Goal: Information Seeking & Learning: Check status

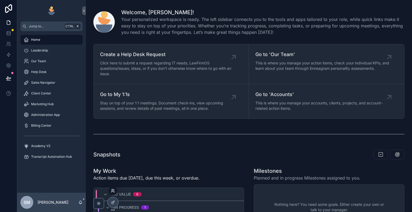
click at [113, 189] on icon at bounding box center [112, 189] width 1 height 1
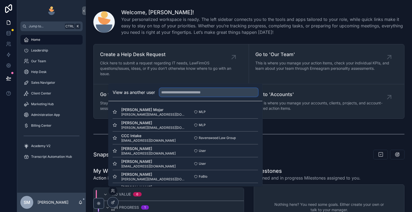
click at [175, 93] on input "text" at bounding box center [208, 92] width 99 height 9
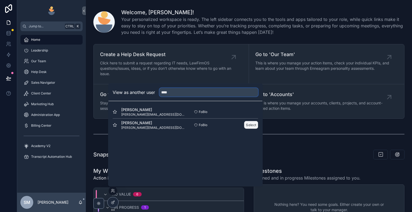
type input "****"
click at [254, 123] on button "Select" at bounding box center [251, 125] width 14 height 8
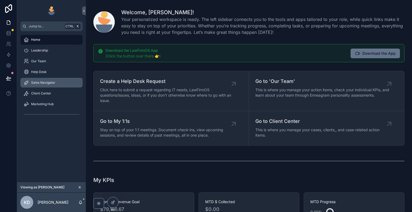
click at [57, 84] on div "Sales Navigator" at bounding box center [52, 82] width 56 height 9
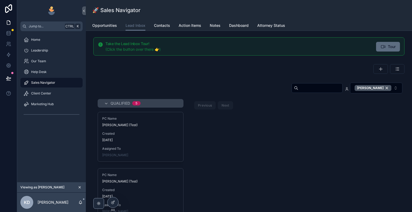
click at [388, 48] on span "Tour" at bounding box center [392, 46] width 8 height 5
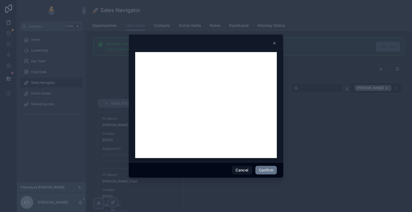
click at [275, 42] on icon at bounding box center [274, 43] width 4 height 4
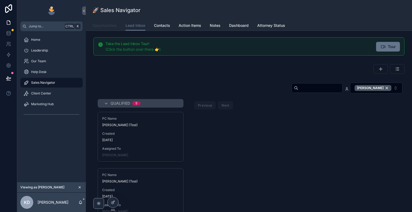
click at [106, 27] on span "Opportunities" at bounding box center [104, 25] width 25 height 5
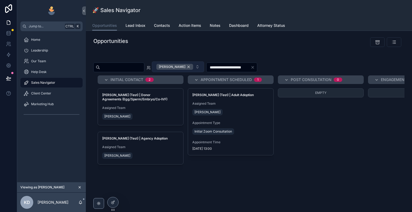
click at [193, 66] on div "[PERSON_NAME]" at bounding box center [174, 67] width 37 height 6
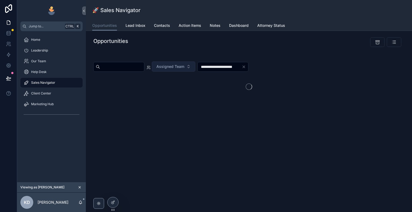
click at [246, 68] on icon "Clear" at bounding box center [244, 67] width 4 height 4
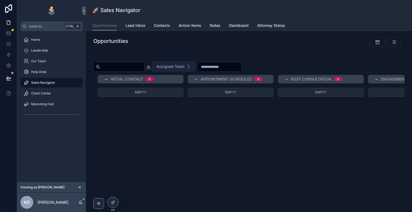
click at [105, 79] on icon "scrollable content" at bounding box center [106, 79] width 4 height 4
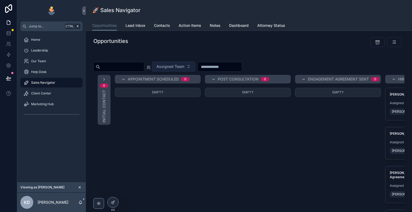
click at [120, 77] on div "Appointment Scheduled 0" at bounding box center [158, 79] width 86 height 9
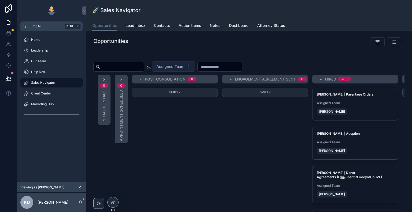
click at [137, 78] on div "Post Consultation 0" at bounding box center [175, 79] width 86 height 9
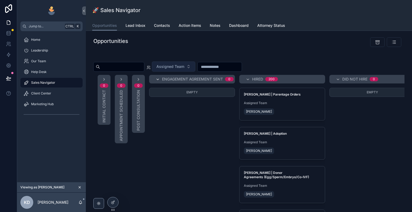
click at [156, 79] on icon "scrollable content" at bounding box center [158, 79] width 4 height 4
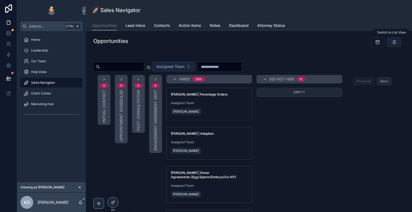
click at [393, 43] on icon "scrollable content" at bounding box center [393, 41] width 5 height 5
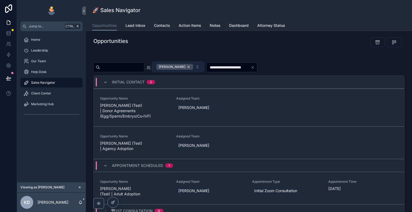
click at [193, 66] on div "[PERSON_NAME]" at bounding box center [174, 67] width 37 height 6
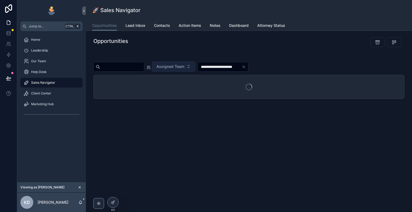
click at [245, 67] on icon "Clear" at bounding box center [244, 67] width 2 height 2
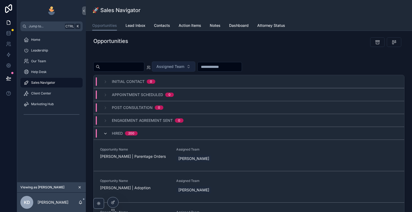
click at [104, 134] on icon "scrollable content" at bounding box center [105, 133] width 4 height 4
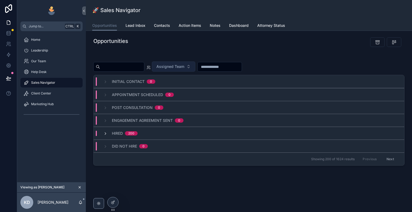
click at [104, 133] on icon "scrollable content" at bounding box center [105, 133] width 4 height 4
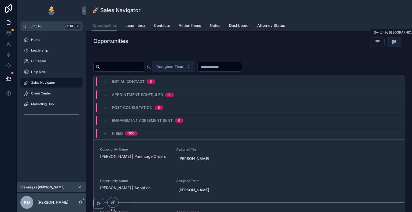
click at [394, 44] on icon "scrollable content" at bounding box center [393, 41] width 5 height 5
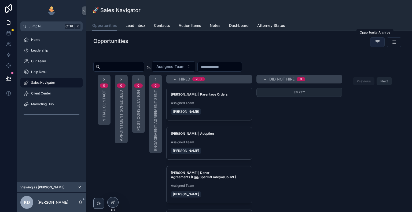
click at [375, 42] on icon "scrollable content" at bounding box center [377, 41] width 5 height 5
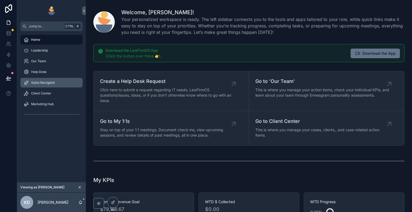
click at [52, 82] on span "Sales Navigator" at bounding box center [43, 82] width 24 height 4
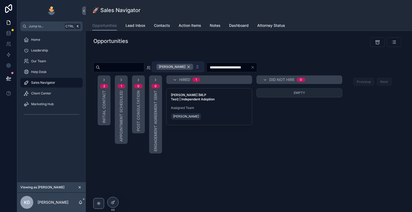
click at [193, 67] on div "[PERSON_NAME]" at bounding box center [174, 67] width 37 height 6
click at [277, 68] on div "**********" at bounding box center [248, 66] width 311 height 11
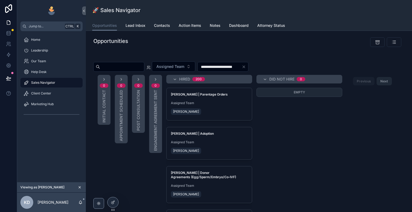
click at [246, 67] on icon "Clear" at bounding box center [244, 67] width 4 height 4
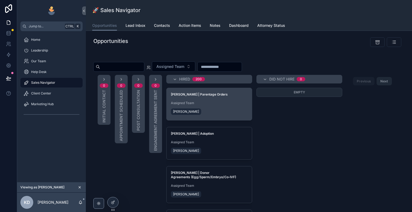
click at [222, 104] on span "Assigned Team" at bounding box center [209, 103] width 77 height 4
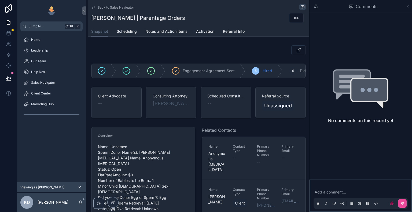
click at [409, 7] on icon "scrollable content" at bounding box center [408, 6] width 4 height 4
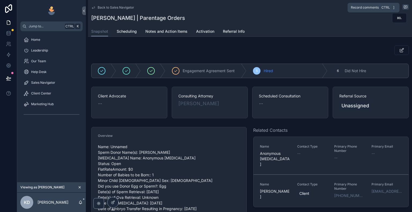
click at [405, 7] on icon "scrollable content" at bounding box center [405, 7] width 1 height 0
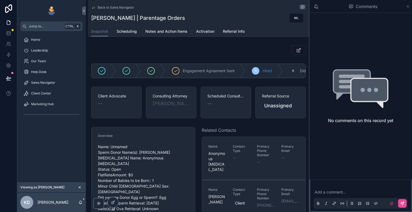
click at [408, 7] on icon "scrollable content" at bounding box center [408, 6] width 2 height 2
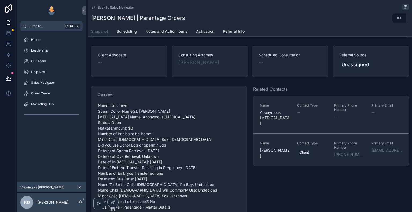
scroll to position [54, 0]
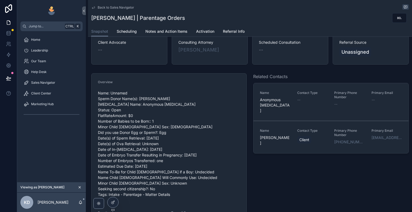
click at [319, 100] on div "--" at bounding box center [312, 99] width 31 height 5
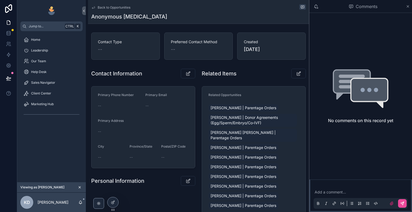
click at [93, 8] on icon "scrollable content" at bounding box center [93, 7] width 4 height 4
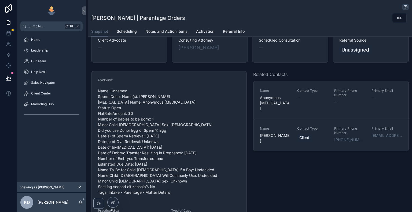
scroll to position [80, 0]
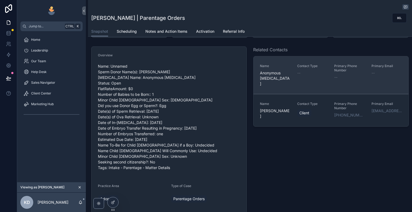
click at [290, 81] on link "Name Anonymous Egg Donor Contact Type -- Primary Phone Number -- Primary Email …" at bounding box center [330, 75] width 155 height 38
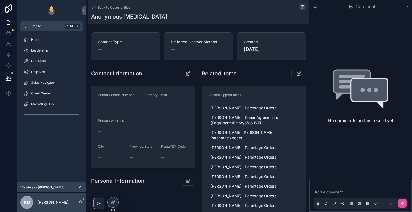
click at [93, 7] on icon "scrollable content" at bounding box center [93, 7] width 4 height 4
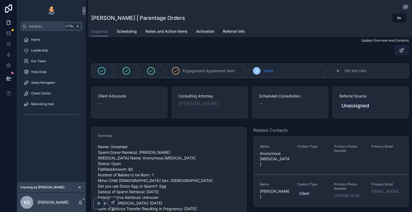
click at [399, 49] on icon "scrollable content" at bounding box center [402, 49] width 6 height 5
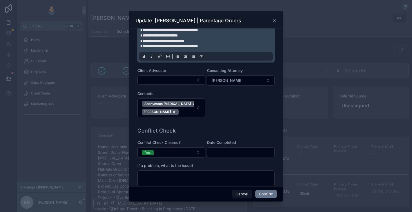
scroll to position [134, 0]
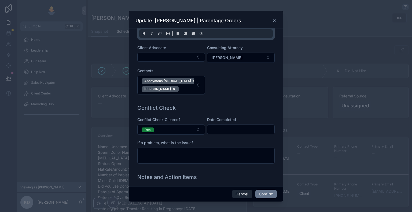
click at [243, 195] on button "Cancel" at bounding box center [242, 194] width 20 height 9
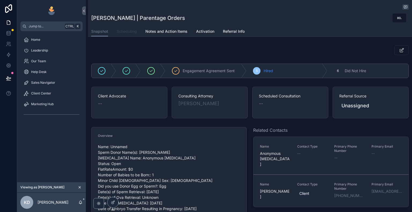
click at [129, 31] on span "Scheduling" at bounding box center [127, 31] width 20 height 5
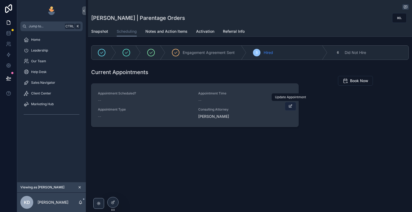
click at [289, 108] on icon "scrollable content" at bounding box center [290, 106] width 4 height 4
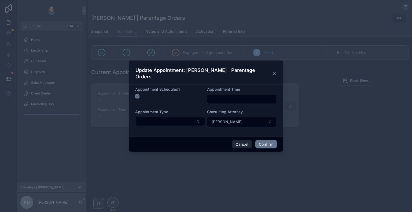
click at [248, 145] on button "Cancel" at bounding box center [242, 144] width 20 height 9
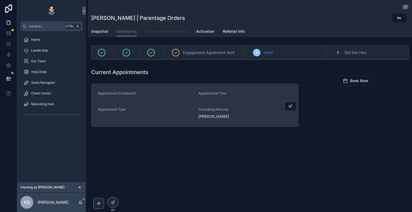
click at [162, 33] on span "Notes and Action Items" at bounding box center [166, 31] width 42 height 5
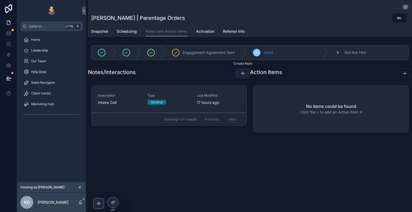
click at [239, 74] on button "scrollable content" at bounding box center [243, 73] width 14 height 10
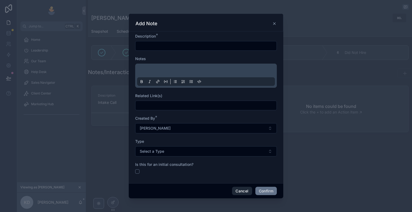
click at [238, 192] on button "Cancel" at bounding box center [242, 191] width 20 height 9
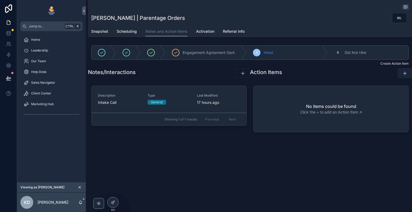
click at [404, 73] on icon "scrollable content" at bounding box center [404, 73] width 5 height 5
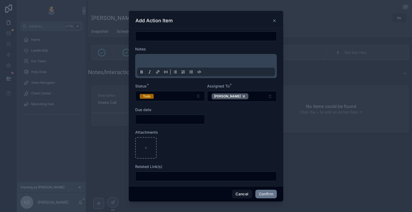
scroll to position [10, 0]
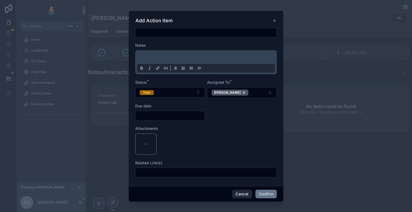
click at [245, 194] on button "Cancel" at bounding box center [242, 194] width 20 height 9
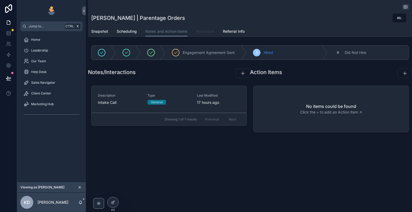
click at [202, 34] on span "Activation" at bounding box center [205, 31] width 18 height 5
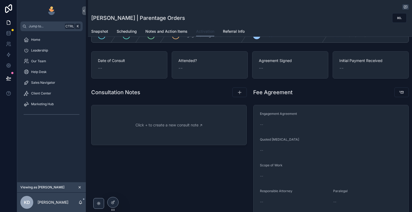
scroll to position [27, 0]
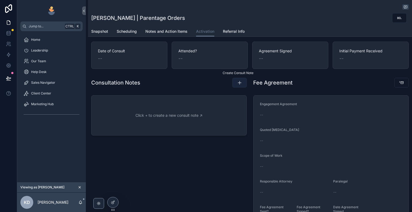
click at [237, 82] on icon "scrollable content" at bounding box center [239, 82] width 5 height 5
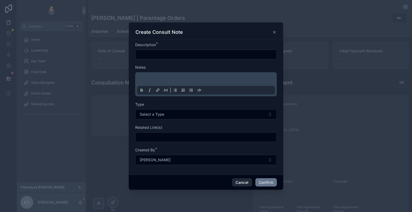
click at [239, 182] on button "Cancel" at bounding box center [242, 182] width 20 height 9
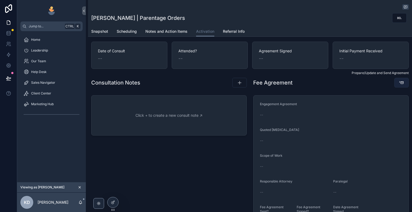
click at [400, 84] on icon "scrollable content" at bounding box center [401, 82] width 5 height 5
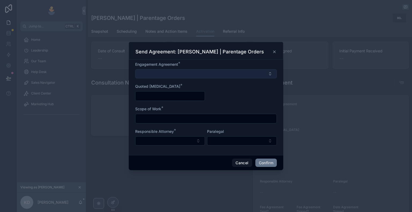
click at [227, 78] on button "Select Button" at bounding box center [206, 73] width 142 height 9
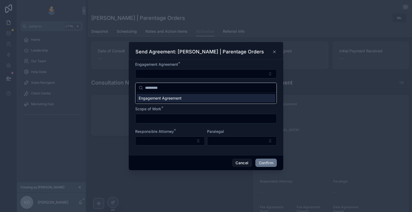
click at [219, 110] on div "Scope of Work *" at bounding box center [206, 108] width 142 height 5
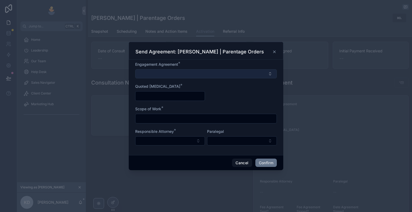
click at [227, 77] on button "Select Button" at bounding box center [206, 73] width 142 height 9
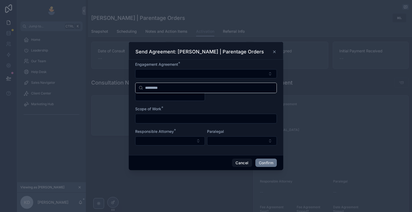
click at [231, 67] on div "Engagement Agreement *" at bounding box center [206, 64] width 142 height 5
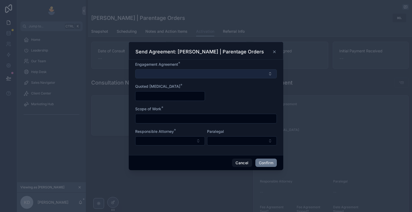
click at [226, 75] on button "Select Button" at bounding box center [206, 73] width 142 height 9
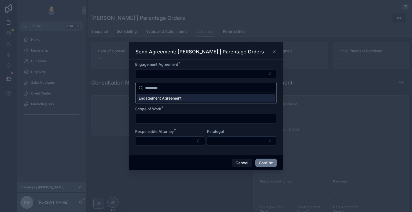
click at [235, 67] on div "Engagement Agreement *" at bounding box center [206, 64] width 142 height 5
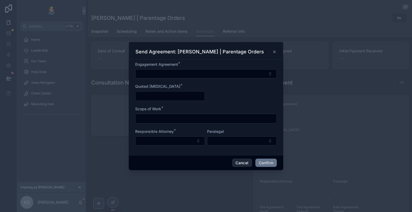
click at [247, 166] on button "Cancel" at bounding box center [242, 163] width 20 height 9
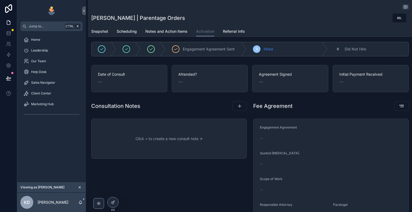
scroll to position [0, 0]
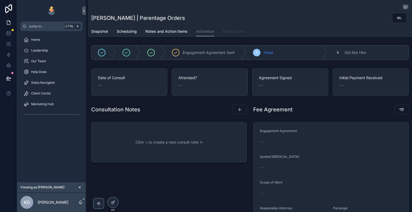
click at [230, 32] on span "Referral Info" at bounding box center [234, 31] width 22 height 5
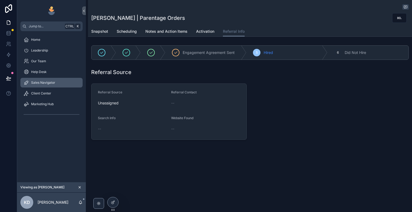
click at [61, 84] on div "Sales Navigator" at bounding box center [52, 82] width 56 height 9
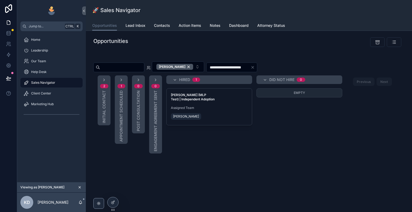
click at [193, 67] on div "[PERSON_NAME]" at bounding box center [174, 67] width 37 height 6
click at [276, 68] on div "**********" at bounding box center [248, 66] width 311 height 11
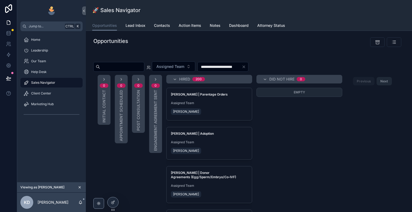
click at [246, 67] on icon "Clear" at bounding box center [244, 67] width 4 height 4
click at [55, 91] on div "Client Center" at bounding box center [52, 93] width 56 height 9
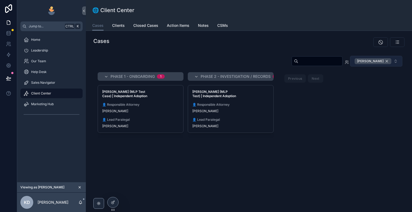
click at [384, 61] on div "[PERSON_NAME]" at bounding box center [373, 61] width 37 height 6
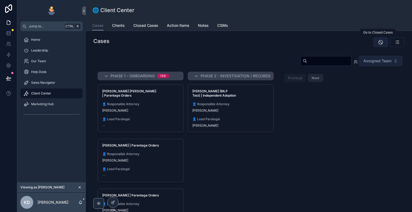
click at [378, 43] on icon "scrollable content" at bounding box center [380, 41] width 5 height 5
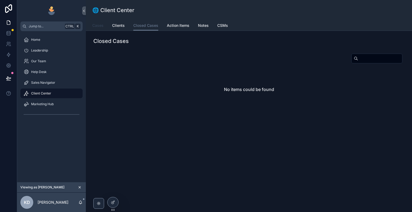
click at [102, 24] on span "Cases" at bounding box center [97, 25] width 11 height 5
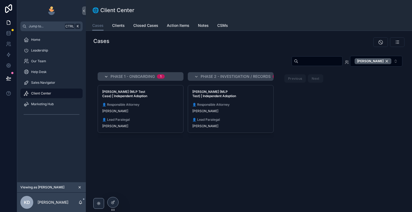
click at [105, 78] on icon "scrollable content" at bounding box center [106, 77] width 4 height 4
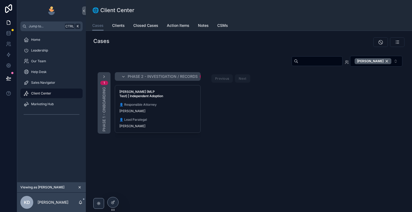
click at [119, 77] on div "Phase 2 - Investigation / Records 1" at bounding box center [158, 76] width 86 height 9
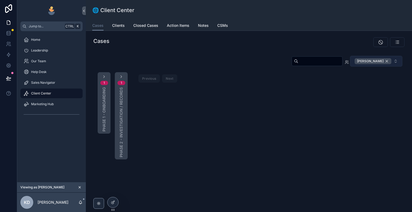
click at [386, 62] on div "[PERSON_NAME]" at bounding box center [373, 61] width 37 height 6
click at [106, 74] on icon "scrollable content" at bounding box center [104, 76] width 4 height 4
click at [107, 87] on span "Phase 1 - Onboarding" at bounding box center [103, 109] width 5 height 44
click at [120, 76] on icon "scrollable content" at bounding box center [121, 76] width 4 height 4
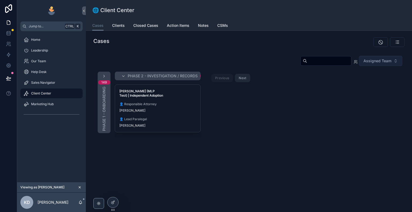
click at [108, 76] on div "149 Phase 1 - Onboarding" at bounding box center [104, 102] width 13 height 61
click at [105, 76] on icon "scrollable content" at bounding box center [104, 76] width 4 height 4
click at [103, 76] on icon "scrollable content" at bounding box center [104, 76] width 4 height 4
click at [104, 76] on icon "scrollable content" at bounding box center [104, 76] width 4 height 4
click at [102, 76] on icon "scrollable content" at bounding box center [104, 76] width 4 height 4
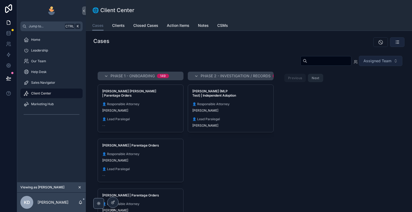
click at [397, 42] on icon "scrollable content" at bounding box center [397, 41] width 5 height 5
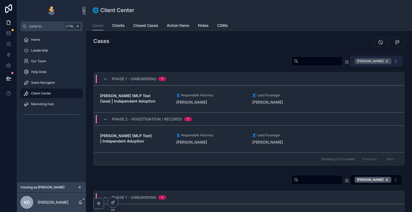
click at [385, 61] on div "[PERSON_NAME]" at bounding box center [373, 61] width 37 height 6
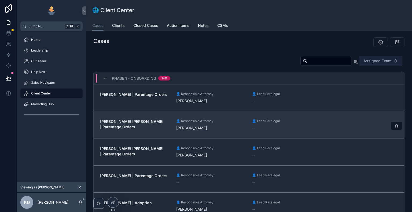
scroll to position [134, 0]
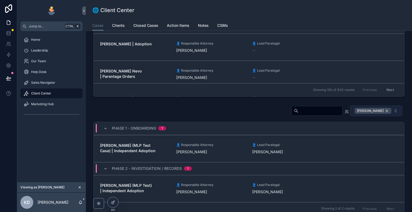
click at [384, 110] on div "[PERSON_NAME]" at bounding box center [373, 111] width 37 height 6
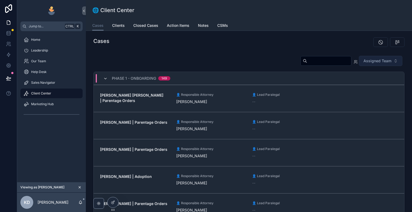
click at [104, 78] on icon "scrollable content" at bounding box center [105, 78] width 4 height 4
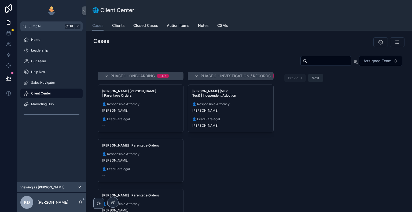
drag, startPoint x: 258, startPoint y: 114, endPoint x: 207, endPoint y: 51, distance: 80.1
click at [207, 51] on div "Cases Assigned Team Phase 1 - Onboarding 149 [PERSON_NAME] [PERSON_NAME] | Pare…" at bounding box center [249, 149] width 326 height 236
click at [399, 44] on button "scrollable content" at bounding box center [397, 42] width 14 height 10
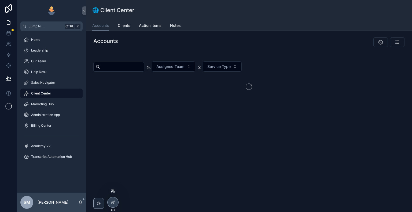
click at [112, 191] on icon at bounding box center [112, 191] width 2 height 1
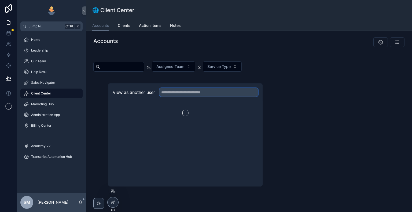
click at [188, 93] on input "text" at bounding box center [208, 92] width 99 height 9
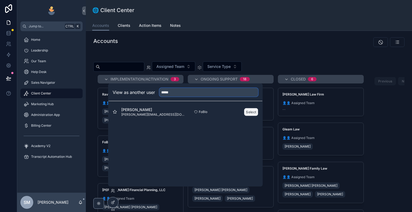
type input "*****"
click at [253, 112] on button "Select" at bounding box center [251, 112] width 14 height 8
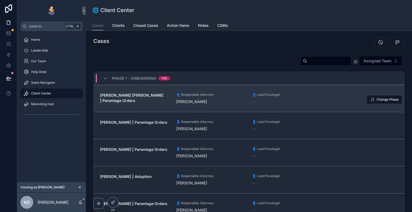
click at [207, 103] on span "[PERSON_NAME]" at bounding box center [191, 101] width 31 height 5
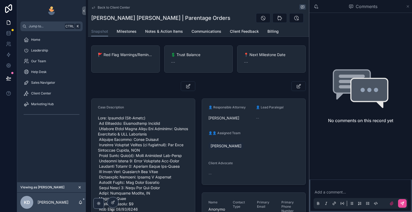
click at [409, 6] on icon "scrollable content" at bounding box center [408, 6] width 4 height 4
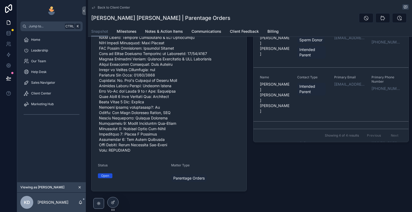
scroll to position [225, 0]
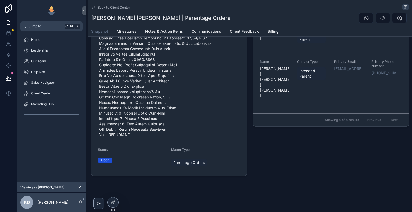
click at [93, 6] on icon "scrollable content" at bounding box center [93, 7] width 4 height 4
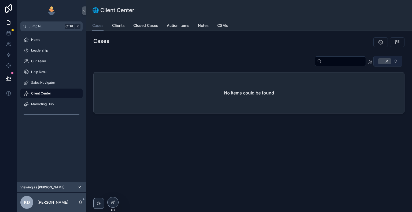
click at [388, 62] on div "..." at bounding box center [384, 61] width 13 height 6
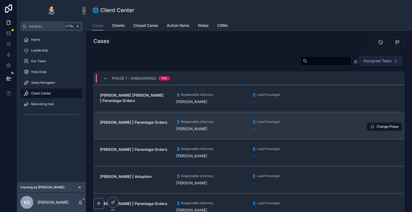
click at [295, 130] on div "--" at bounding box center [287, 128] width 70 height 5
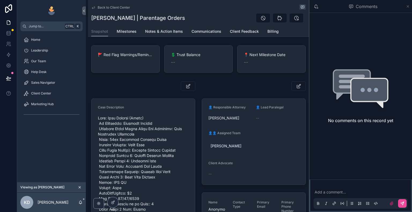
click at [409, 4] on icon "scrollable content" at bounding box center [408, 6] width 4 height 4
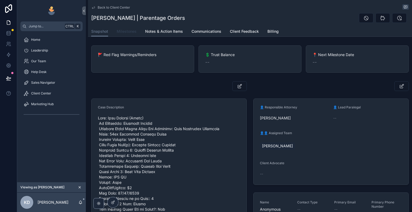
click at [126, 34] on link "Milestones" at bounding box center [127, 32] width 20 height 11
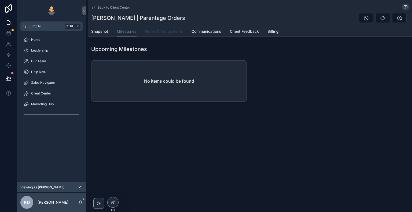
click at [165, 32] on span "Notes & Action Items" at bounding box center [164, 31] width 38 height 5
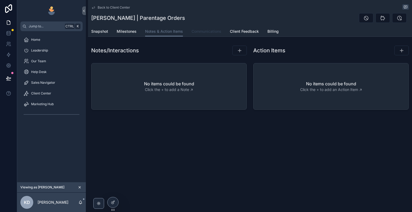
click at [203, 32] on span "Communications" at bounding box center [207, 31] width 30 height 5
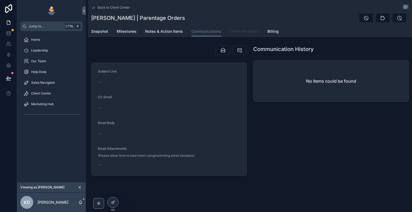
click at [243, 34] on link "Client Feedback" at bounding box center [244, 32] width 29 height 11
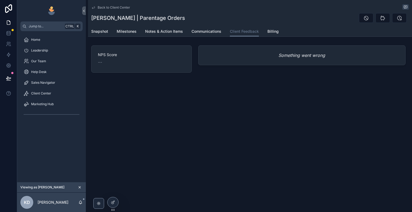
click at [294, 57] on em "Something went wrong" at bounding box center [301, 55] width 47 height 6
click at [272, 33] on span "Billing" at bounding box center [272, 31] width 11 height 5
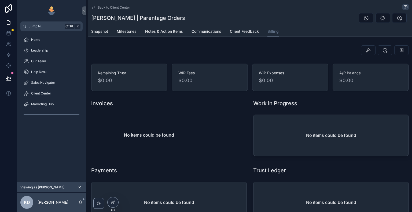
click at [96, 7] on link "Back to Client Center" at bounding box center [110, 7] width 39 height 4
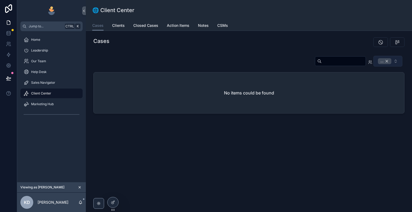
click at [387, 61] on div "..." at bounding box center [384, 61] width 13 height 6
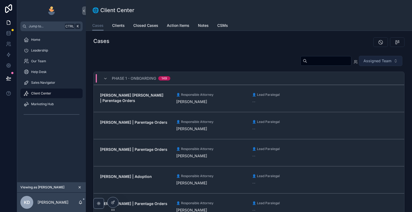
click at [105, 76] on span "scrollable content" at bounding box center [105, 78] width 4 height 4
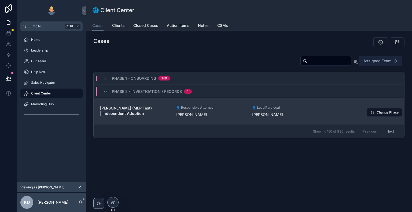
click at [210, 119] on link "Ronell Cross (MLP Test) | Independent Adoption 👤 Responsible Attorney Kelly Dem…" at bounding box center [249, 111] width 311 height 27
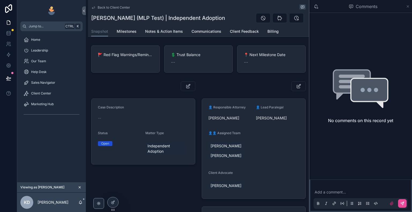
click at [409, 5] on icon "scrollable content" at bounding box center [408, 6] width 4 height 4
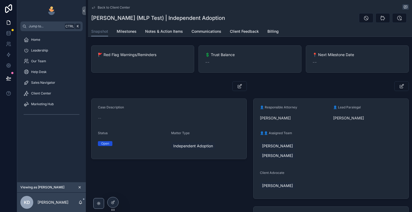
click at [94, 8] on icon "scrollable content" at bounding box center [93, 8] width 3 height 2
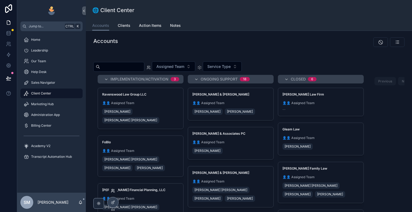
click at [112, 190] on icon at bounding box center [112, 189] width 1 height 1
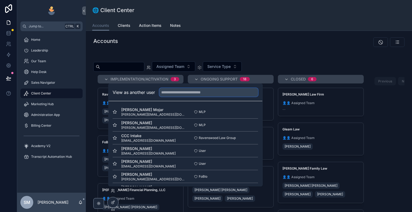
click at [202, 95] on input "text" at bounding box center [208, 92] width 99 height 9
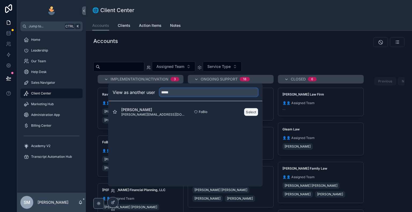
type input "*****"
click at [252, 110] on button "Select" at bounding box center [251, 112] width 14 height 8
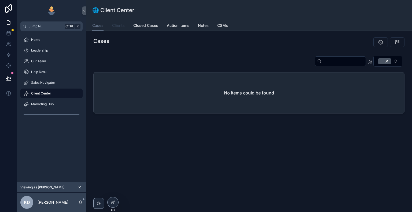
click at [123, 27] on span "Clients" at bounding box center [118, 25] width 13 height 5
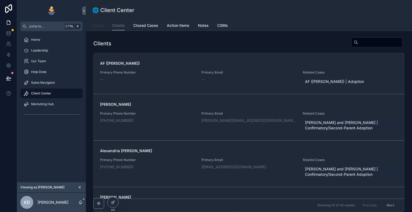
click at [99, 23] on span "Cases" at bounding box center [97, 25] width 11 height 5
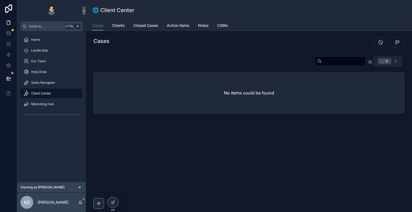
click at [387, 61] on div "..." at bounding box center [384, 61] width 13 height 6
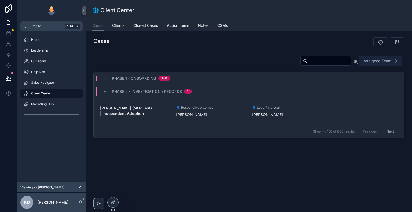
click at [325, 62] on input "scrollable content" at bounding box center [329, 61] width 44 height 8
type input "****"
click at [103, 76] on div "Phase 1 - Onboarding 4" at bounding box center [135, 78] width 76 height 5
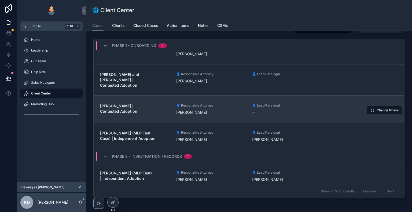
scroll to position [36, 0]
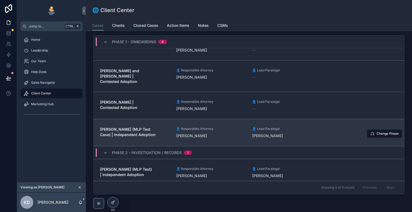
click at [163, 134] on link "[PERSON_NAME] (MLP Test Case) | Independent Adoption 👤 Responsible Attorney [PE…" at bounding box center [249, 132] width 311 height 27
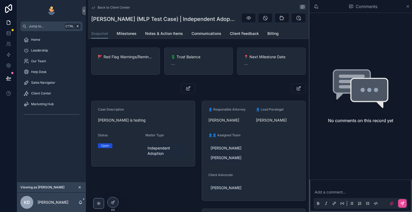
click at [410, 6] on div "Comments" at bounding box center [360, 6] width 103 height 13
click at [406, 7] on icon "scrollable content" at bounding box center [408, 6] width 4 height 4
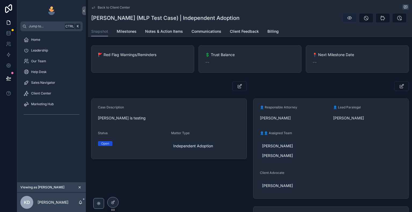
click at [347, 19] on icon "scrollable content" at bounding box center [349, 17] width 5 height 5
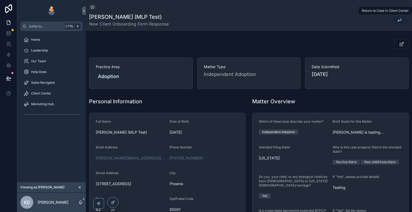
click at [397, 20] on icon "scrollable content" at bounding box center [399, 19] width 5 height 5
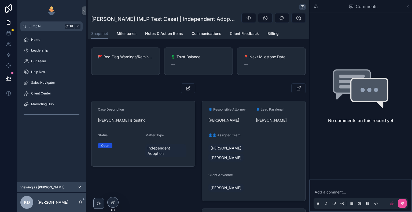
click at [407, 6] on icon "scrollable content" at bounding box center [408, 6] width 4 height 4
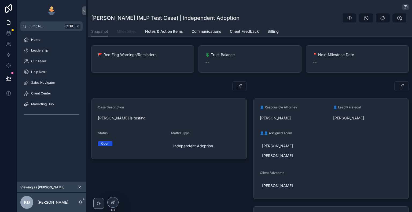
click at [131, 32] on span "Milestones" at bounding box center [127, 31] width 20 height 5
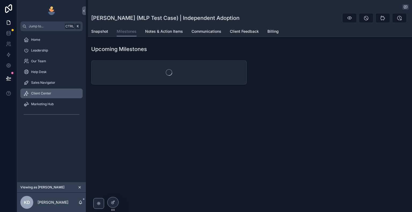
click at [43, 91] on span "Client Center" at bounding box center [41, 93] width 20 height 4
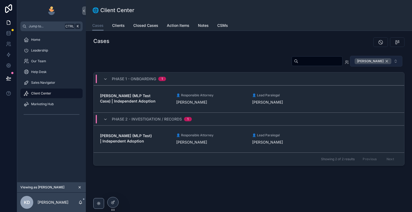
click at [387, 63] on div "[PERSON_NAME]" at bounding box center [373, 61] width 37 height 6
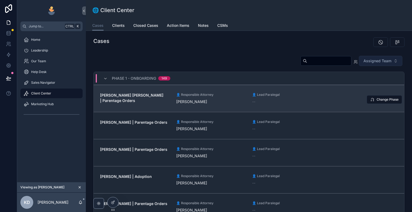
click at [201, 107] on link "[PERSON_NAME] [PERSON_NAME] | Parentage Orders 👤 Responsible Attorney [PERSON_N…" at bounding box center [249, 98] width 311 height 27
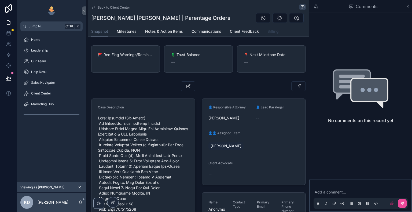
click at [273, 35] on link "Billing" at bounding box center [272, 32] width 11 height 11
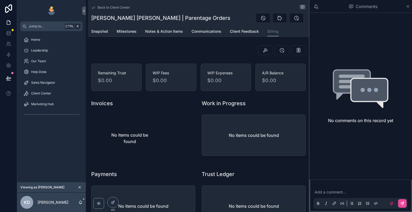
click at [108, 8] on span "Back to Client Center" at bounding box center [114, 7] width 32 height 4
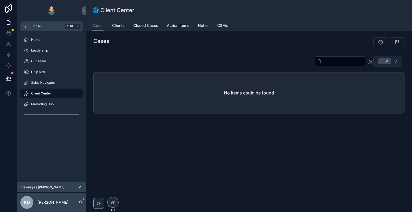
click at [386, 61] on div "..." at bounding box center [384, 61] width 13 height 6
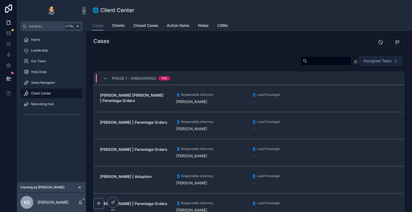
click at [312, 59] on input "scrollable content" at bounding box center [329, 61] width 44 height 8
type input "****"
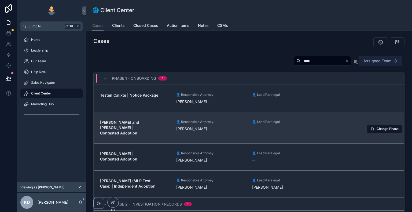
scroll to position [15, 0]
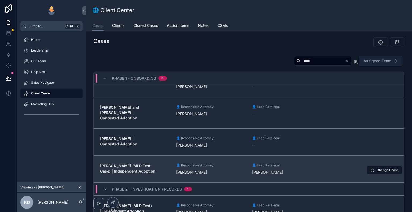
click at [157, 168] on span "[PERSON_NAME] (MLP Test Case) | Independent Adoption" at bounding box center [135, 168] width 70 height 11
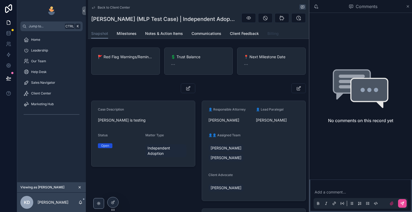
click at [274, 31] on span "Billing" at bounding box center [272, 33] width 11 height 5
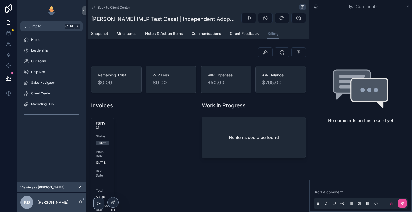
click at [407, 8] on icon "scrollable content" at bounding box center [408, 6] width 4 height 4
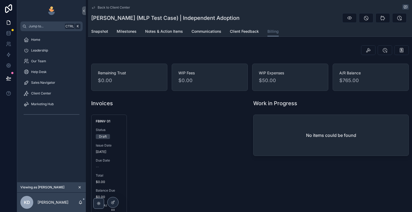
click at [93, 8] on icon "scrollable content" at bounding box center [93, 8] width 3 height 2
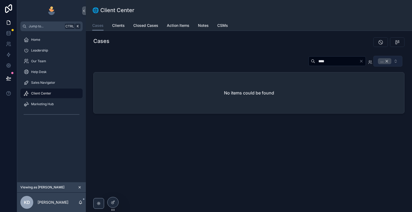
click at [387, 62] on div "..." at bounding box center [384, 61] width 13 height 6
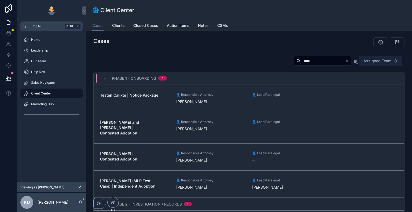
click at [106, 78] on icon "scrollable content" at bounding box center [105, 78] width 4 height 4
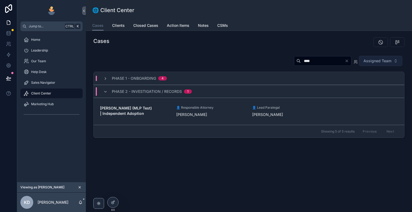
click at [106, 78] on icon "scrollable content" at bounding box center [105, 78] width 4 height 4
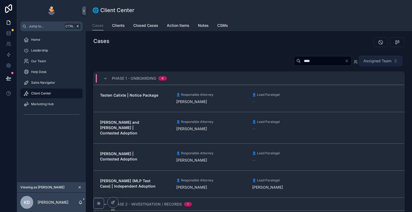
click at [106, 78] on icon "scrollable content" at bounding box center [105, 78] width 4 height 4
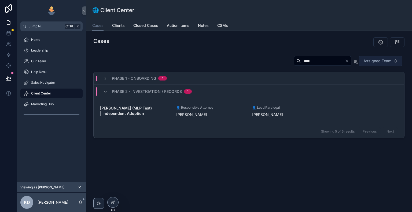
click at [346, 62] on icon "Clear" at bounding box center [347, 61] width 4 height 4
click at [105, 79] on icon "scrollable content" at bounding box center [105, 78] width 4 height 4
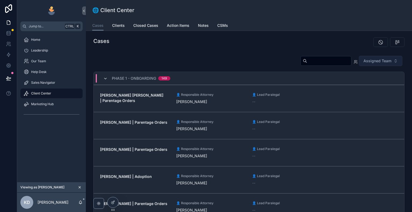
click at [105, 78] on icon "scrollable content" at bounding box center [105, 78] width 4 height 4
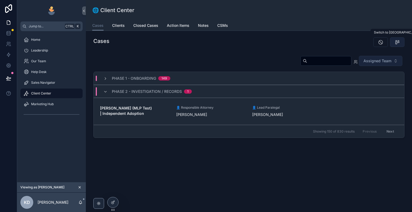
click at [399, 43] on icon "scrollable content" at bounding box center [397, 41] width 5 height 5
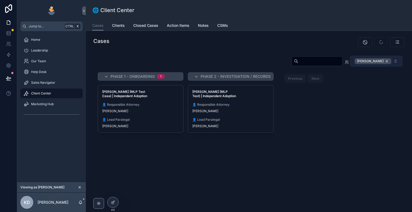
click at [384, 62] on div "[PERSON_NAME]" at bounding box center [373, 61] width 37 height 6
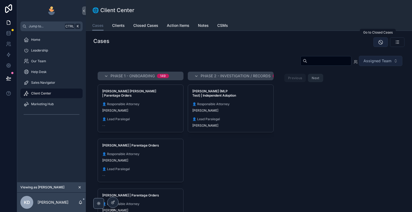
click at [381, 43] on button "scrollable content" at bounding box center [380, 42] width 14 height 10
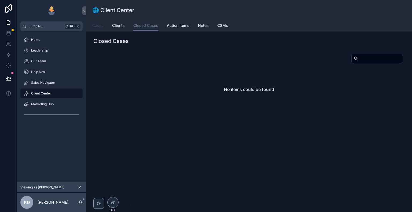
click at [100, 26] on span "Cases" at bounding box center [97, 25] width 11 height 5
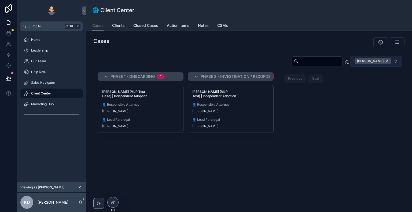
click at [385, 61] on div "[PERSON_NAME]" at bounding box center [373, 61] width 37 height 6
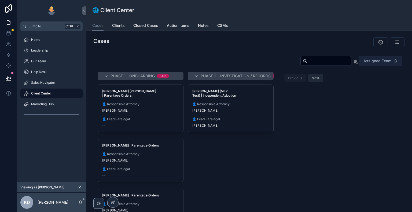
click at [328, 41] on div "scrollable content" at bounding box center [329, 42] width 151 height 10
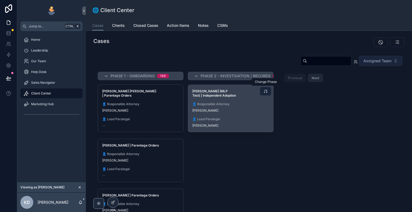
click at [266, 92] on icon "scrollable content" at bounding box center [265, 91] width 4 height 4
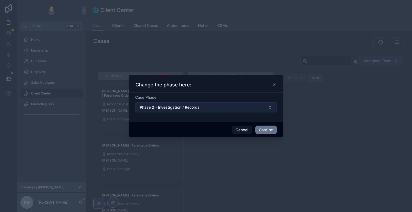
click at [258, 108] on button "Phase 2 - Investigation / Records" at bounding box center [206, 107] width 142 height 10
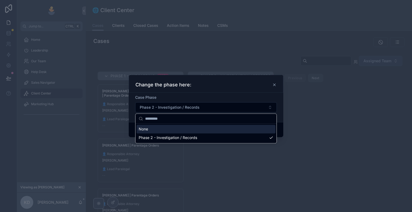
click at [257, 95] on div "Case Phase" at bounding box center [206, 97] width 142 height 5
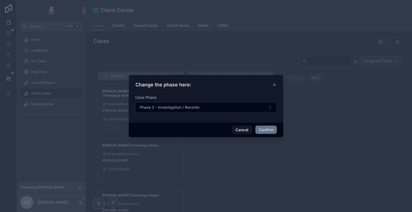
click at [274, 87] on div "Change the phase here:" at bounding box center [205, 85] width 141 height 6
click at [275, 85] on icon at bounding box center [274, 85] width 2 height 2
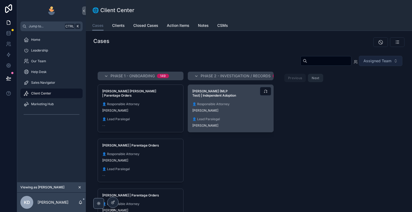
click at [307, 62] on input "scrollable content" at bounding box center [329, 61] width 44 height 8
click at [305, 72] on div "Previous Next" at bounding box center [304, 78] width 52 height 13
click at [307, 61] on input "scrollable content" at bounding box center [329, 61] width 44 height 8
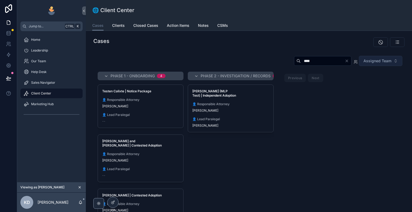
type input "****"
click at [340, 78] on div "Phase 1 - Onboarding 4 Testen [GEOGRAPHIC_DATA] | Notice Package 👤 Responsible …" at bounding box center [248, 151] width 311 height 159
click at [105, 76] on icon "scrollable content" at bounding box center [106, 76] width 4 height 4
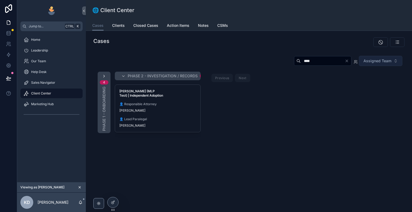
click at [105, 75] on icon "scrollable content" at bounding box center [104, 76] width 4 height 4
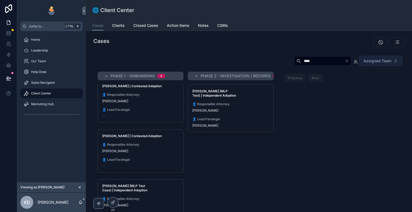
click at [345, 62] on icon "Clear" at bounding box center [347, 61] width 4 height 4
click at [307, 60] on input "scrollable content" at bounding box center [329, 61] width 44 height 8
click at [304, 50] on div "Cases Assigned Team Phase 1 - Onboarding 149 [PERSON_NAME] [PERSON_NAME] | Pare…" at bounding box center [249, 149] width 326 height 236
click at [307, 60] on input "scrollable content" at bounding box center [329, 61] width 44 height 8
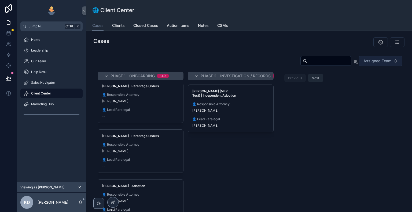
click at [307, 60] on input "scrollable content" at bounding box center [329, 61] width 44 height 8
type input "****"
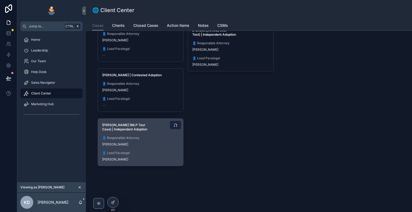
scroll to position [63, 0]
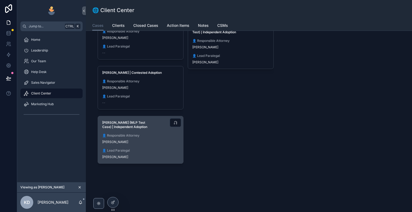
click at [143, 142] on div "[PERSON_NAME]" at bounding box center [140, 142] width 77 height 4
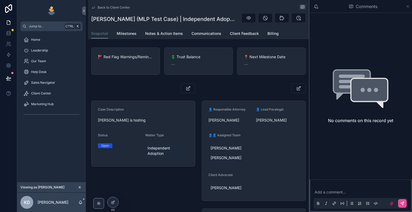
click at [408, 7] on icon "scrollable content" at bounding box center [408, 6] width 4 height 4
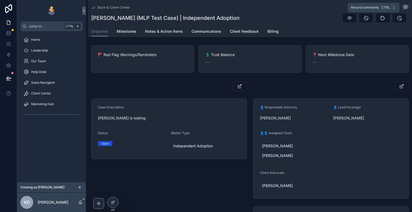
click at [404, 8] on icon "scrollable content" at bounding box center [405, 7] width 3 height 3
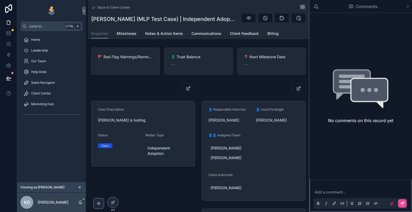
click at [408, 7] on icon "scrollable content" at bounding box center [408, 6] width 4 height 4
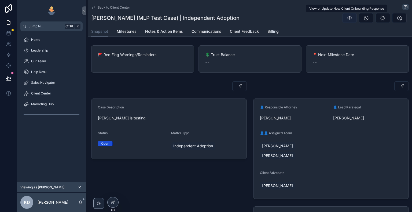
click at [350, 19] on button "scrollable content" at bounding box center [349, 18] width 14 height 10
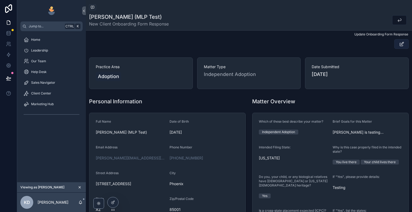
click at [399, 46] on icon "scrollable content" at bounding box center [402, 43] width 6 height 5
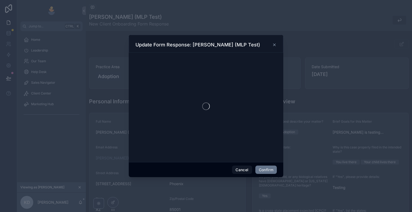
click at [274, 53] on div at bounding box center [206, 107] width 155 height 109
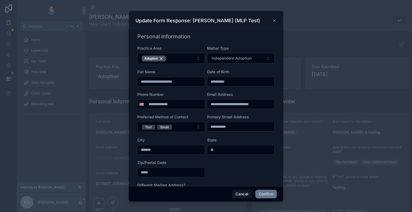
click at [273, 20] on icon at bounding box center [274, 21] width 4 height 4
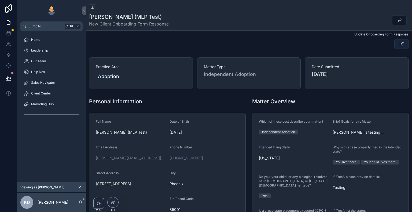
click at [400, 46] on icon "scrollable content" at bounding box center [402, 43] width 6 height 5
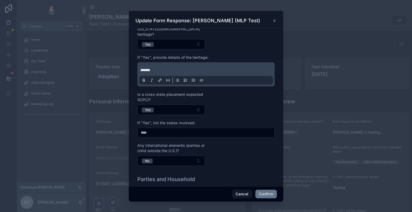
scroll to position [402, 0]
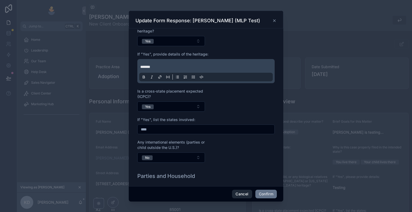
click at [243, 196] on button "Cancel" at bounding box center [242, 194] width 20 height 9
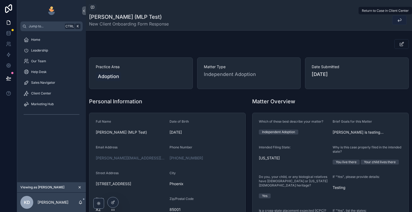
click at [397, 23] on icon "scrollable content" at bounding box center [399, 19] width 5 height 5
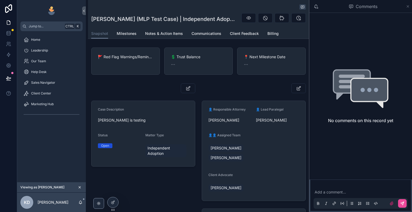
click at [407, 6] on icon "scrollable content" at bounding box center [408, 6] width 2 height 2
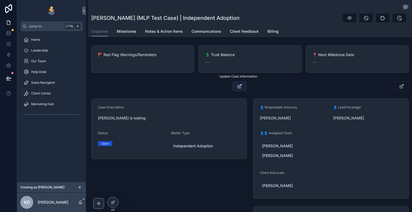
click at [240, 87] on icon "scrollable content" at bounding box center [240, 85] width 6 height 5
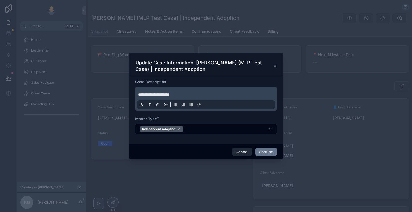
click at [244, 151] on button "Cancel" at bounding box center [242, 152] width 20 height 9
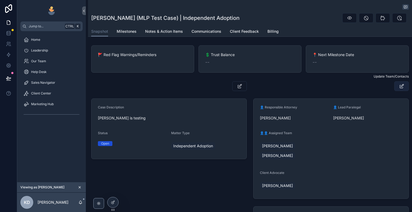
click at [399, 86] on icon "scrollable content" at bounding box center [402, 85] width 6 height 5
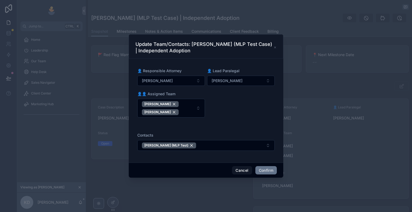
click at [275, 49] on icon at bounding box center [275, 47] width 3 height 4
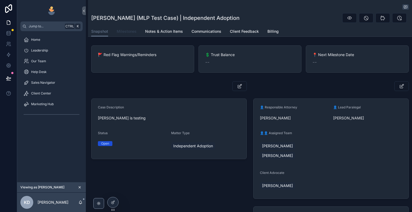
click at [127, 34] on span "Milestones" at bounding box center [127, 31] width 20 height 5
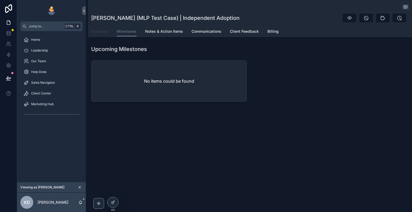
click at [106, 32] on span "Snapshot" at bounding box center [99, 31] width 17 height 5
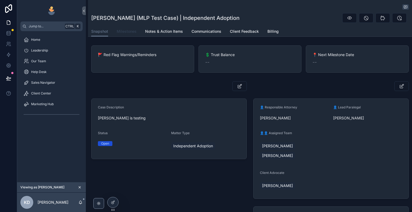
click at [124, 34] on span "Milestones" at bounding box center [127, 31] width 20 height 5
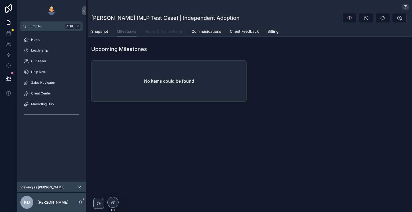
click at [153, 34] on span "Notes & Action Items" at bounding box center [164, 31] width 38 height 5
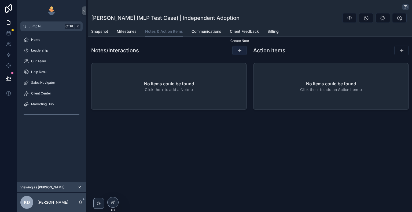
click at [240, 50] on icon "scrollable content" at bounding box center [239, 50] width 5 height 5
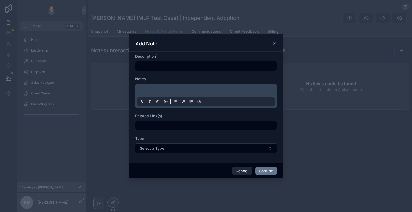
click at [245, 169] on button "Cancel" at bounding box center [242, 171] width 20 height 9
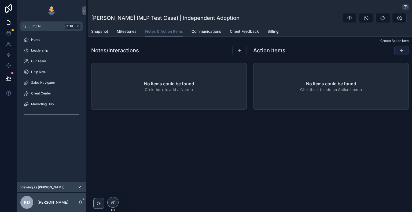
click at [402, 51] on icon "scrollable content" at bounding box center [401, 50] width 5 height 5
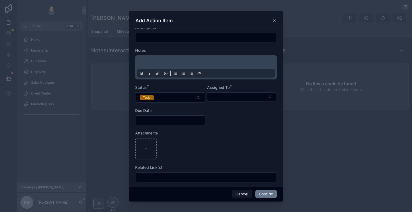
scroll to position [10, 0]
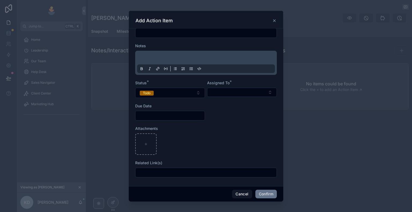
click at [276, 22] on icon at bounding box center [274, 21] width 4 height 4
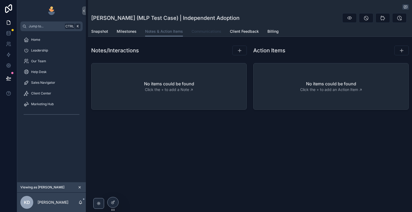
click at [203, 34] on span "Communications" at bounding box center [207, 31] width 30 height 5
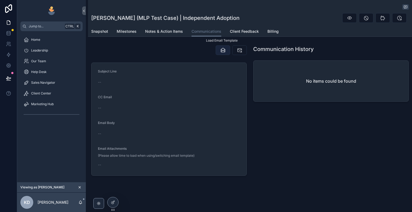
click at [220, 51] on icon "scrollable content" at bounding box center [222, 49] width 5 height 5
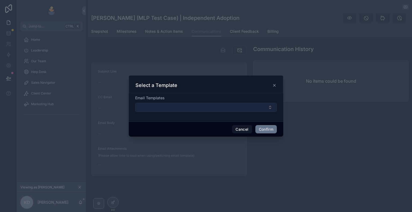
click at [221, 107] on button "Select Button" at bounding box center [206, 107] width 142 height 9
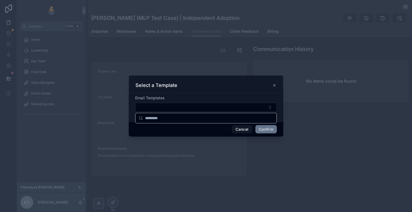
click at [210, 117] on input "text" at bounding box center [209, 118] width 128 height 10
click at [222, 94] on div "Email Templates" at bounding box center [206, 107] width 155 height 28
click at [275, 84] on icon at bounding box center [274, 85] width 4 height 4
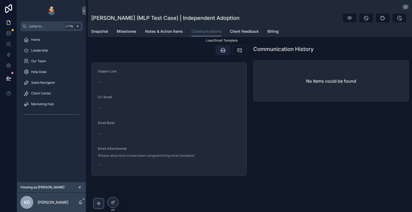
click at [222, 51] on icon "scrollable content" at bounding box center [222, 49] width 5 height 5
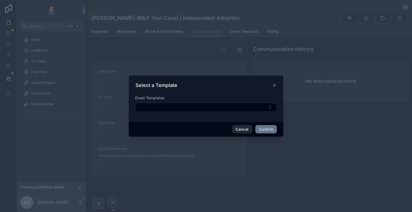
click at [243, 129] on button "Cancel" at bounding box center [242, 129] width 20 height 9
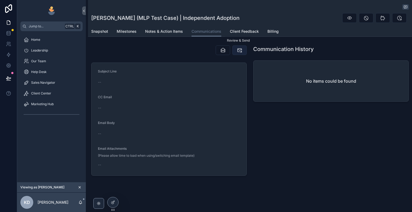
click at [238, 52] on icon "scrollable content" at bounding box center [239, 49] width 5 height 5
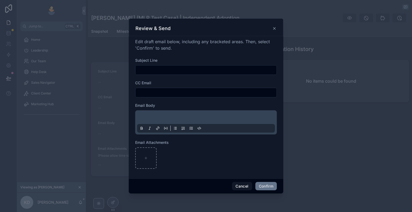
click at [275, 29] on icon at bounding box center [274, 28] width 4 height 4
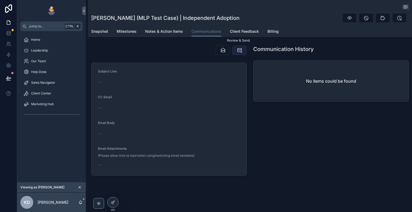
click at [237, 50] on icon "scrollable content" at bounding box center [239, 49] width 5 height 5
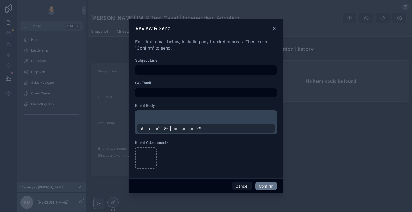
click at [276, 28] on icon at bounding box center [274, 28] width 4 height 4
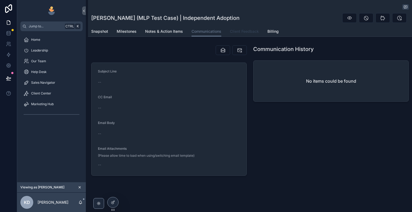
click at [237, 32] on span "Client Feedback" at bounding box center [244, 31] width 29 height 5
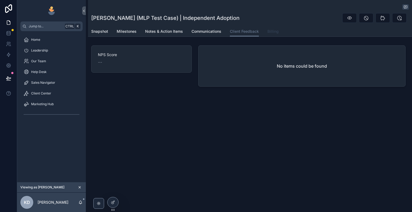
click at [273, 33] on span "Billing" at bounding box center [272, 31] width 11 height 5
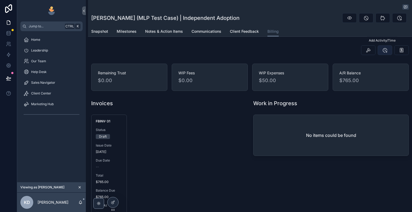
click at [385, 48] on button "scrollable content" at bounding box center [385, 50] width 14 height 10
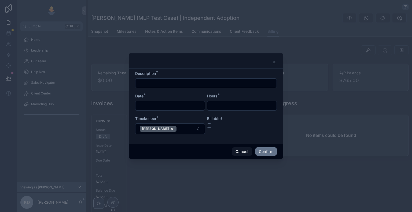
click at [273, 64] on div at bounding box center [206, 61] width 155 height 16
click at [274, 63] on icon at bounding box center [274, 62] width 4 height 4
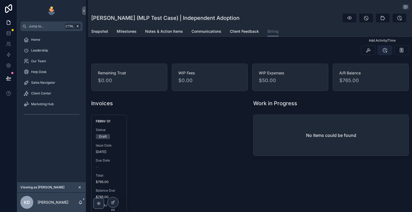
click at [384, 50] on icon "scrollable content" at bounding box center [384, 49] width 5 height 5
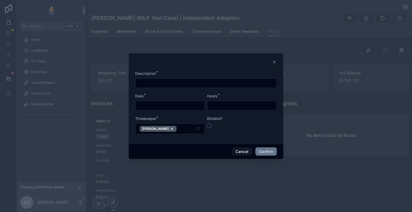
click at [278, 64] on div at bounding box center [206, 61] width 155 height 16
click at [276, 63] on icon at bounding box center [274, 62] width 4 height 4
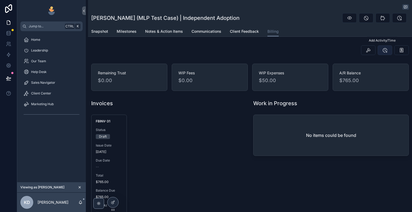
click at [384, 51] on icon "scrollable content" at bounding box center [384, 49] width 5 height 5
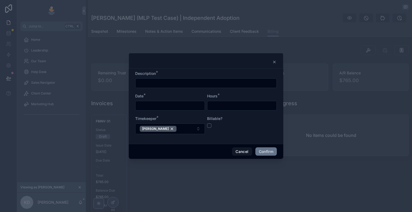
click at [273, 61] on icon at bounding box center [274, 62] width 4 height 4
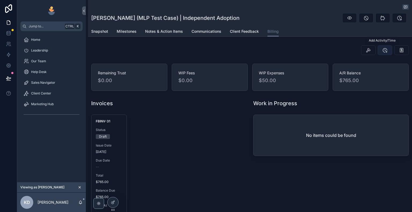
click at [384, 49] on icon "scrollable content" at bounding box center [384, 49] width 5 height 5
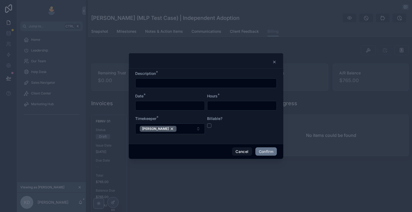
click at [275, 62] on icon at bounding box center [274, 62] width 4 height 4
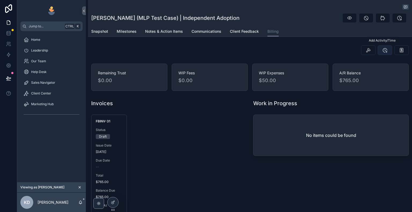
click at [382, 50] on icon "scrollable content" at bounding box center [384, 49] width 5 height 5
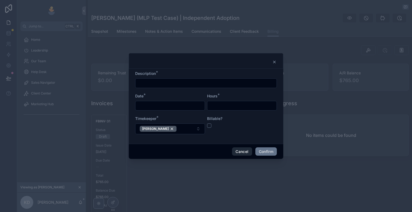
click at [239, 153] on button "Cancel" at bounding box center [242, 151] width 20 height 9
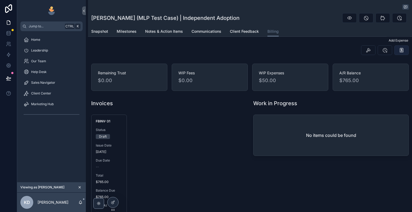
click at [399, 51] on icon "scrollable content" at bounding box center [401, 49] width 5 height 5
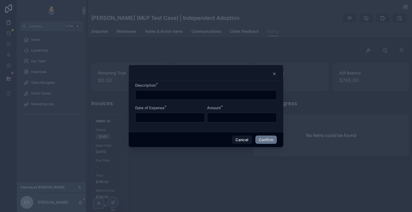
click at [273, 73] on icon at bounding box center [274, 74] width 4 height 4
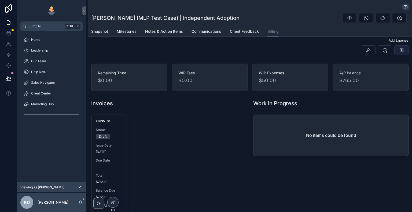
click at [399, 51] on icon "scrollable content" at bounding box center [401, 49] width 5 height 5
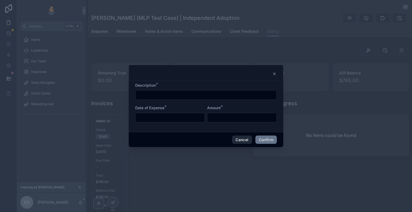
click at [242, 142] on button "Cancel" at bounding box center [242, 139] width 20 height 9
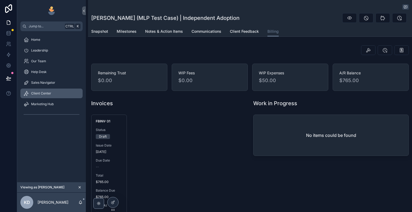
click at [54, 93] on div "Client Center" at bounding box center [52, 93] width 56 height 9
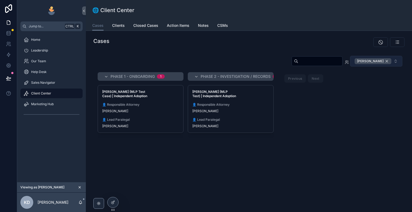
click at [385, 60] on div "[PERSON_NAME]" at bounding box center [373, 61] width 37 height 6
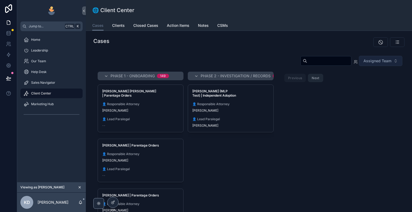
click at [315, 39] on div "scrollable content" at bounding box center [329, 42] width 151 height 10
